Goal: Task Accomplishment & Management: Use online tool/utility

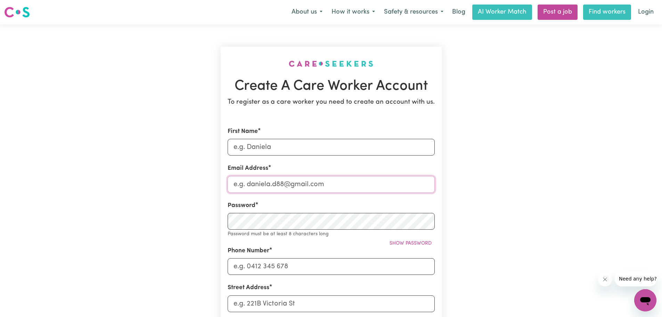
type input "[PERSON_NAME][EMAIL_ADDRESS][DOMAIN_NAME]"
click at [598, 10] on link "Find workers" at bounding box center [607, 12] width 48 height 15
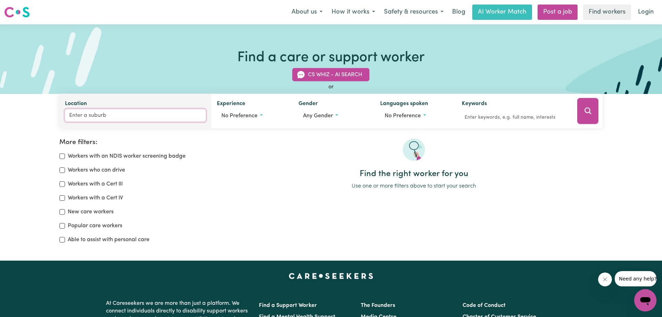
click at [99, 115] on input "Location" at bounding box center [135, 115] width 141 height 13
type input "North Nar"
type input "North NarOOMA, [GEOGRAPHIC_DATA], 2546"
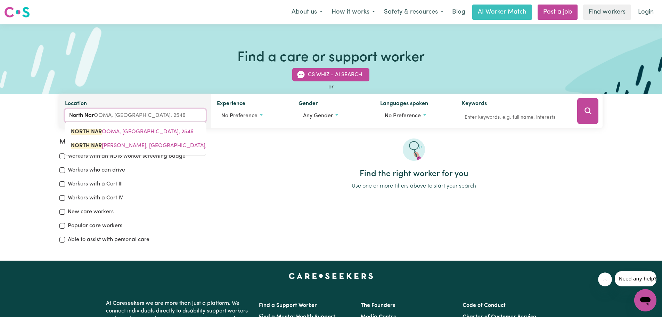
type input "North Narr"
type input "[GEOGRAPHIC_DATA]"
type input "[GEOGRAPHIC_DATA], [GEOGRAPHIC_DATA], 2101"
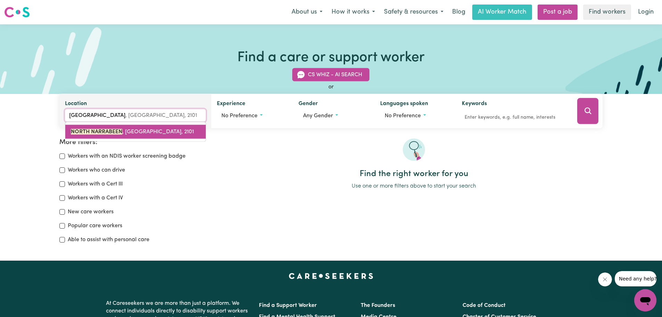
click at [97, 132] on mark "NORTH NARRABEEN" at bounding box center [96, 132] width 51 height 6
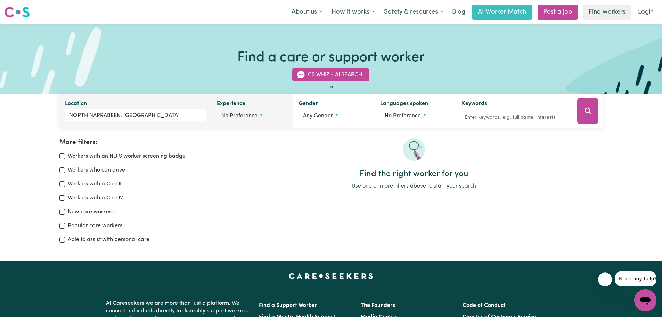
click at [262, 115] on button "No preference" at bounding box center [252, 115] width 71 height 13
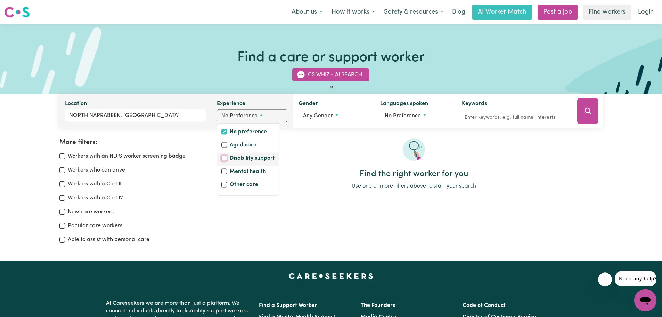
click at [224, 159] on input "Disability support" at bounding box center [224, 158] width 6 height 6
checkbox input "true"
checkbox input "false"
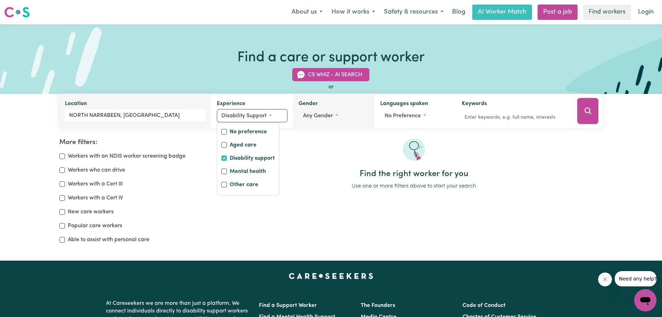
click at [335, 118] on button "Any gender" at bounding box center [334, 115] width 71 height 13
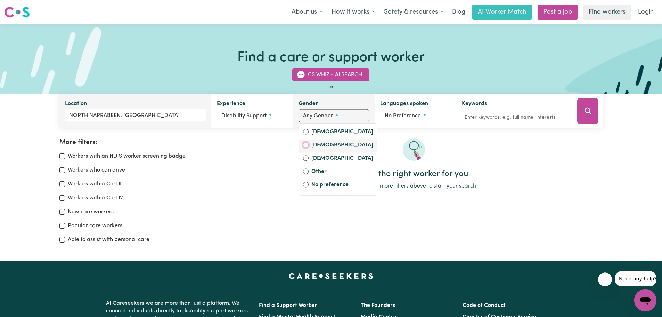
click at [306, 147] on input "[DEMOGRAPHIC_DATA]" at bounding box center [306, 145] width 6 height 6
radio input "true"
click at [14, 119] on div "CS Whiz - AI Search or Location [GEOGRAPHIC_DATA], [GEOGRAPHIC_DATA] Experience…" at bounding box center [331, 94] width 662 height 68
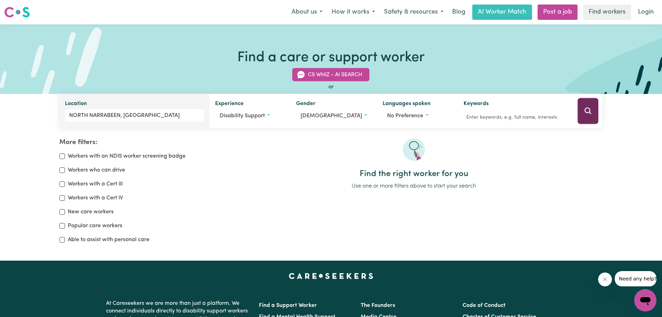
click at [588, 108] on icon "Search" at bounding box center [588, 111] width 8 height 8
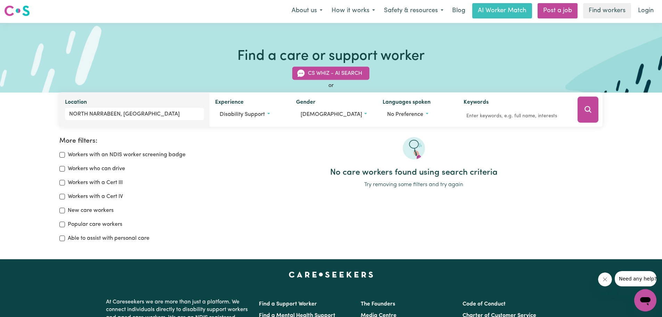
scroll to position [0, 0]
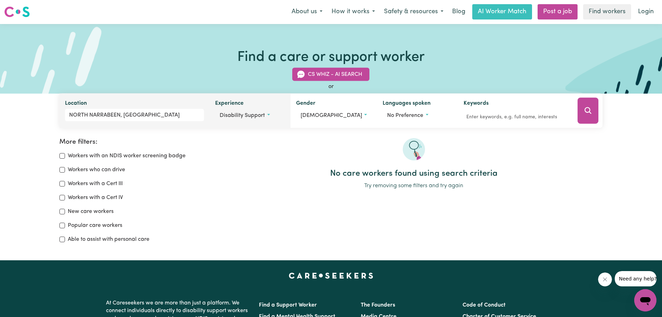
click at [270, 118] on button "Disability support" at bounding box center [250, 115] width 70 height 13
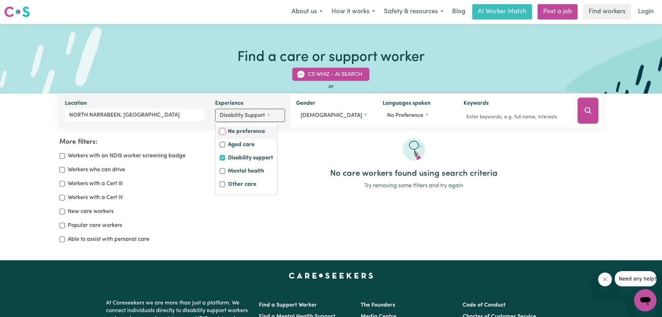
drag, startPoint x: 226, startPoint y: 131, endPoint x: 260, endPoint y: 130, distance: 34.8
click at [225, 131] on input "No preference" at bounding box center [223, 132] width 6 height 6
checkbox input "true"
checkbox input "false"
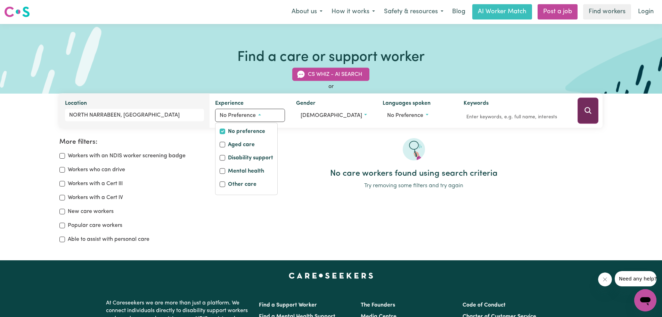
click at [587, 110] on icon "Search" at bounding box center [588, 110] width 8 height 8
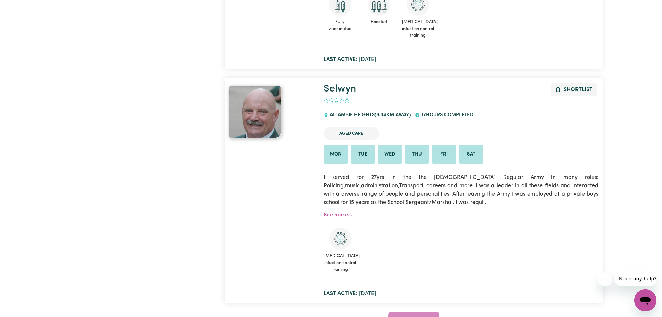
scroll to position [348, 0]
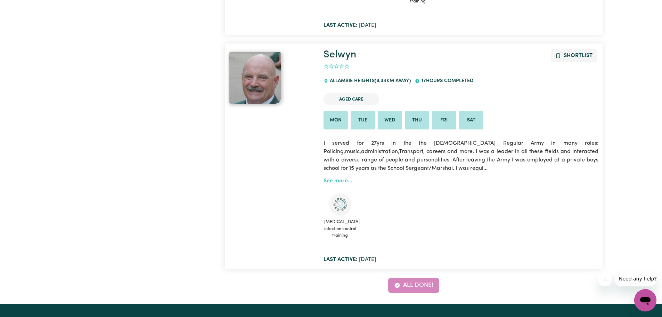
click at [336, 182] on link "See more..." at bounding box center [338, 181] width 29 height 6
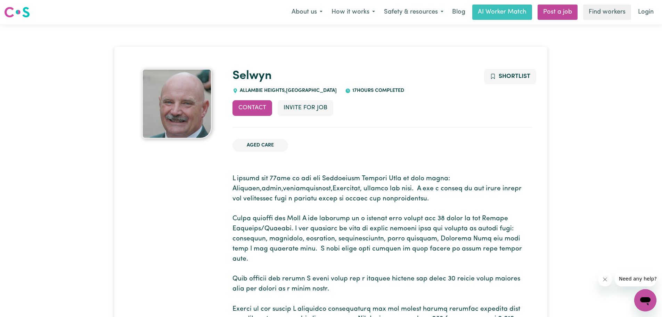
click at [193, 98] on img at bounding box center [177, 104] width 70 height 70
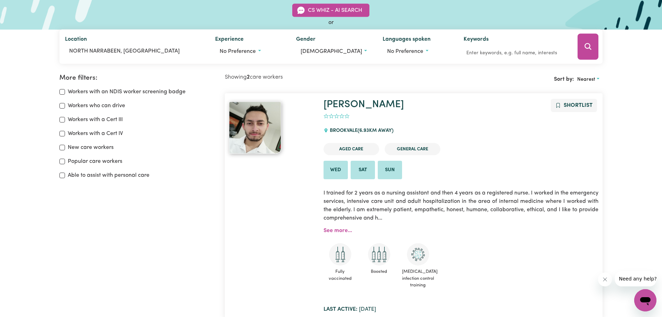
scroll to position [23, 0]
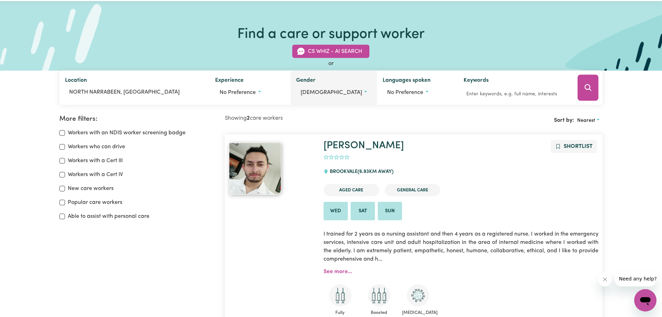
click at [308, 90] on span "[DEMOGRAPHIC_DATA]" at bounding box center [332, 93] width 62 height 6
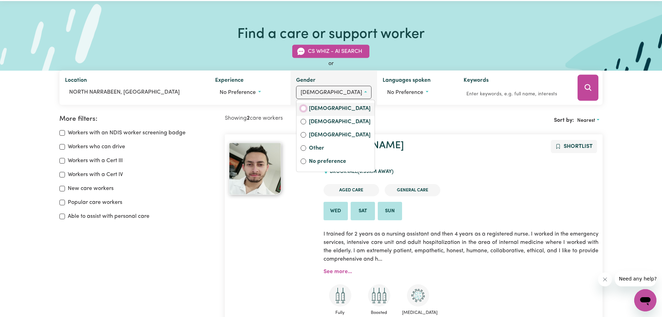
click at [306, 108] on input "[DEMOGRAPHIC_DATA]" at bounding box center [304, 109] width 6 height 6
radio input "true"
click at [591, 86] on icon "Search" at bounding box center [588, 87] width 8 height 8
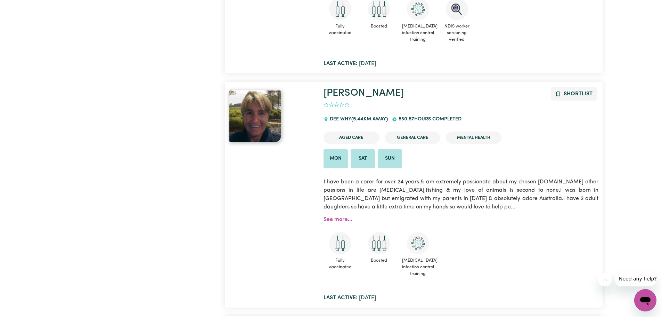
scroll to position [1623, 0]
click at [333, 216] on link "See more..." at bounding box center [338, 219] width 29 height 6
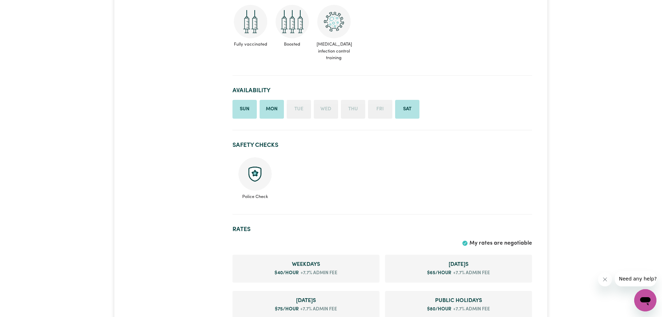
scroll to position [162, 0]
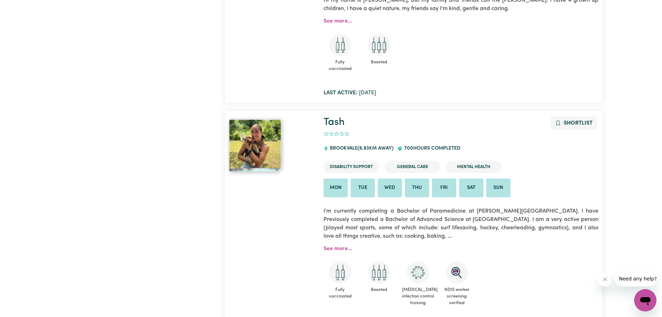
scroll to position [4195, 0]
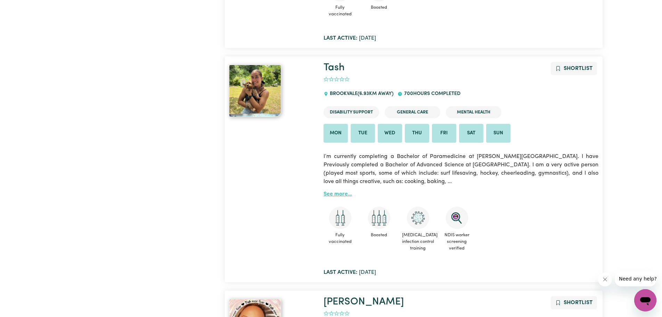
click at [329, 191] on link "See more..." at bounding box center [338, 194] width 29 height 6
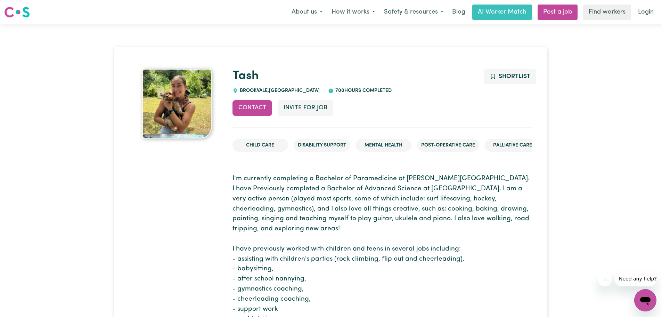
click at [160, 86] on img at bounding box center [177, 104] width 70 height 70
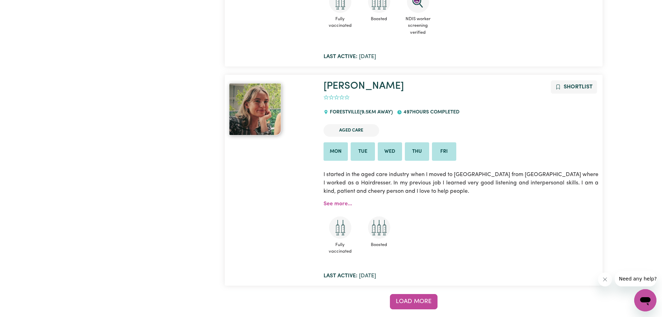
scroll to position [5582, 0]
